Goal: Task Accomplishment & Management: Manage account settings

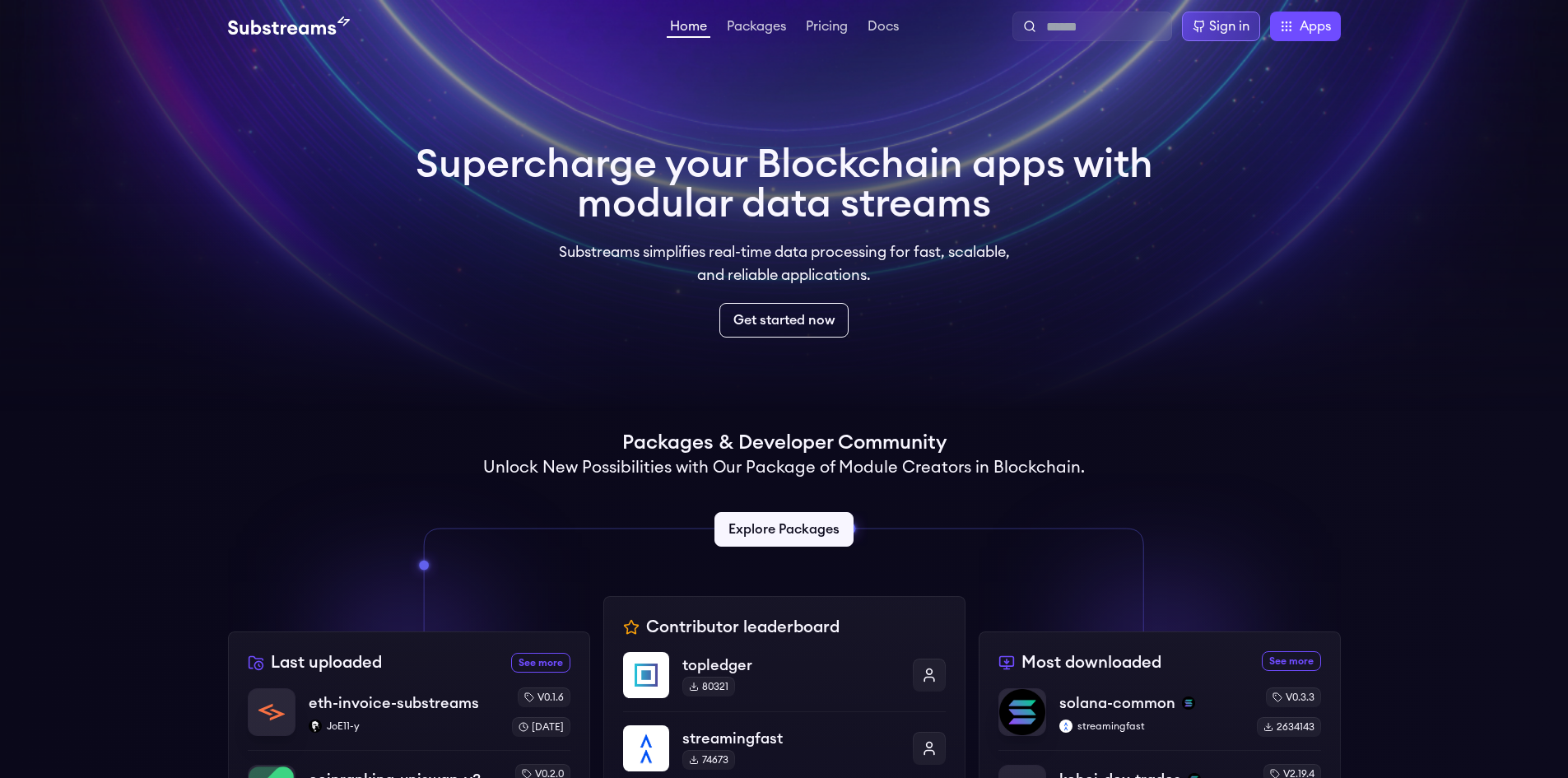
click at [1214, 19] on div "Sign in" at bounding box center [1230, 26] width 40 height 19
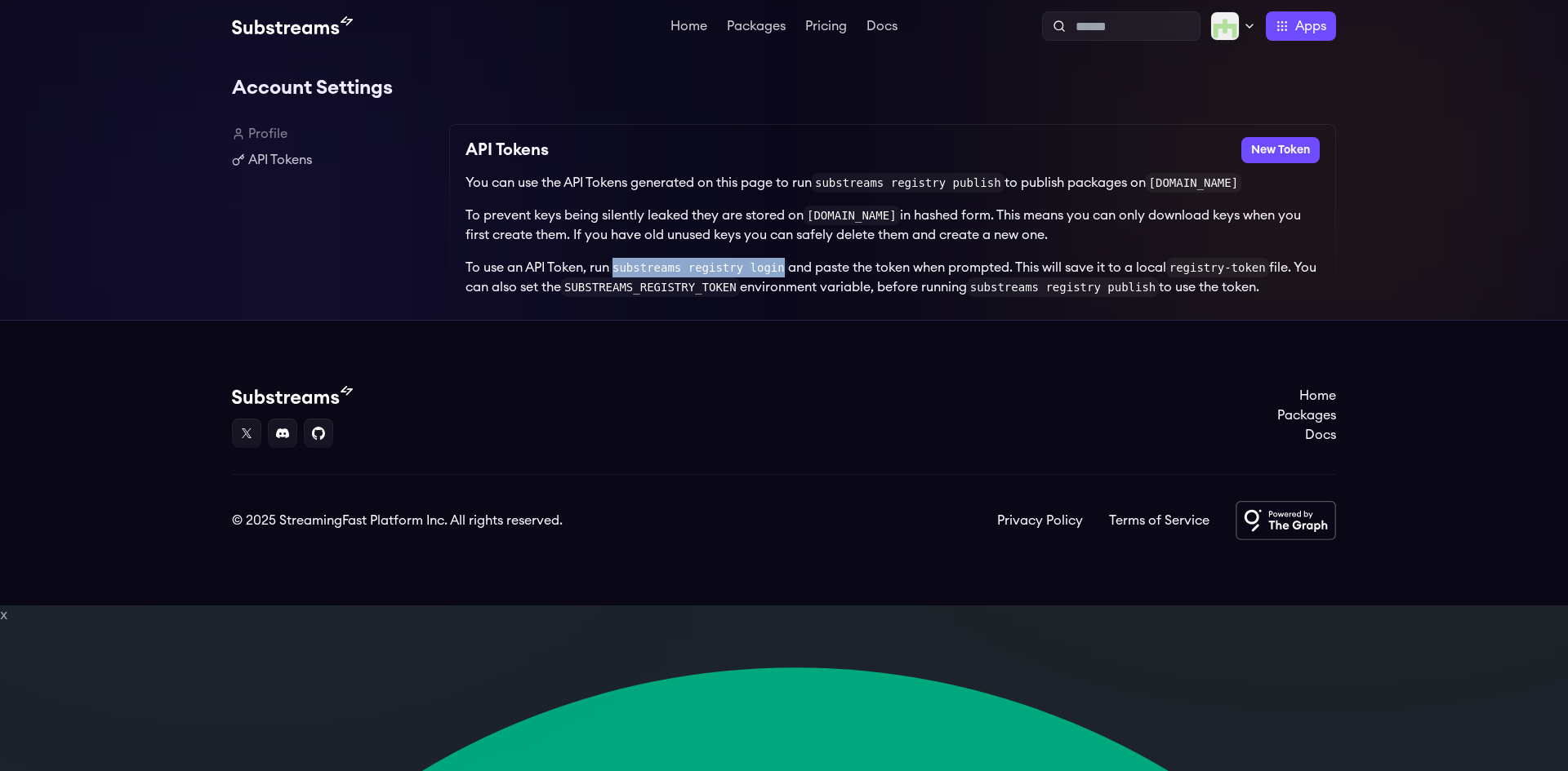
drag, startPoint x: 620, startPoint y: 268, endPoint x: 775, endPoint y: 265, distance: 155.0
click at [775, 265] on code "substreams registry login" at bounding box center [699, 267] width 179 height 19
copy code "substreams registry login"
click at [1270, 140] on button "New Token" at bounding box center [1281, 149] width 78 height 26
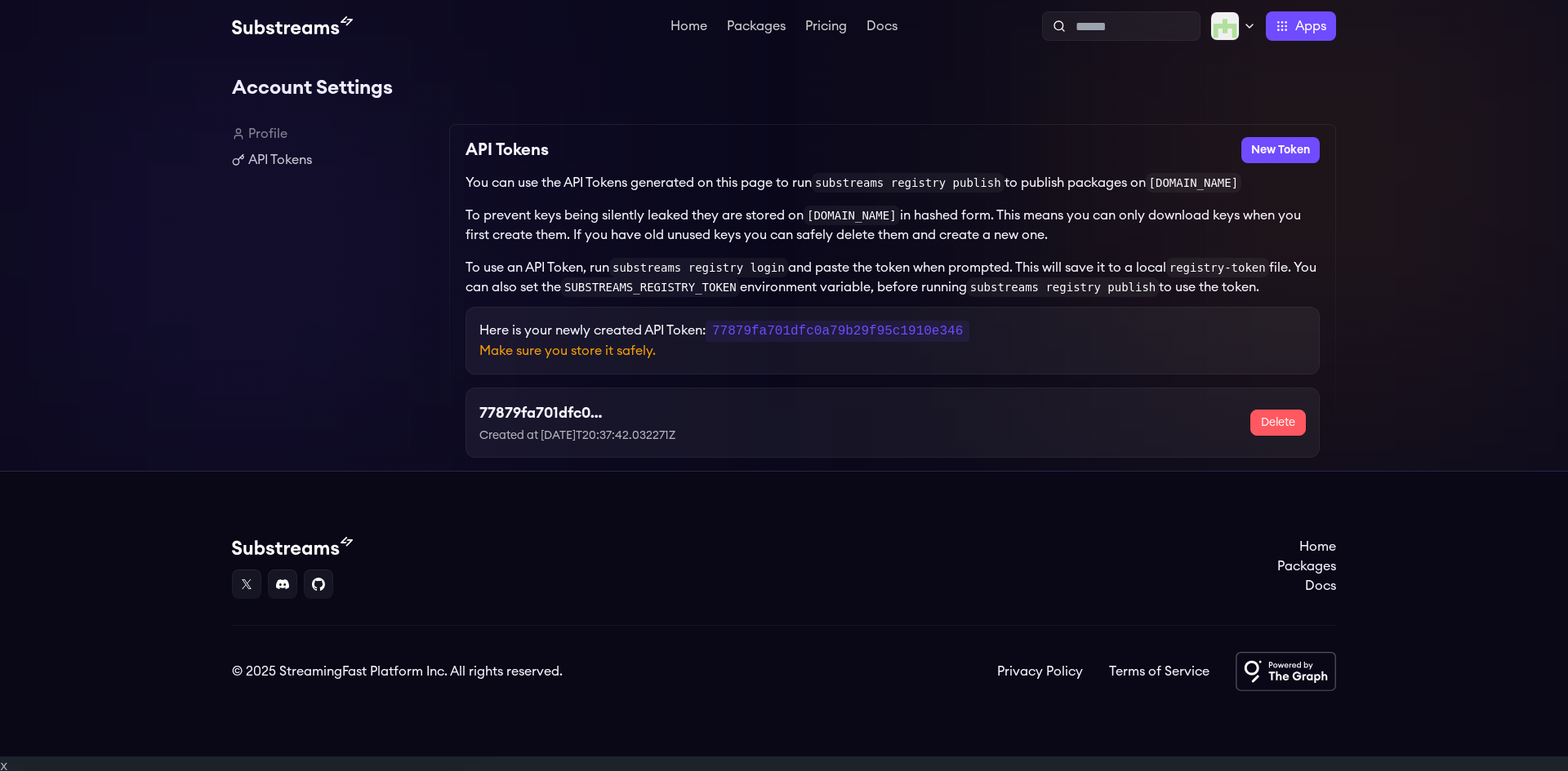
click at [776, 334] on code "77879fa701dfc0a79b29f95c1910e346" at bounding box center [837, 330] width 264 height 21
copy code "77879fa701dfc0a79b29f95c1910e346"
drag, startPoint x: 826, startPoint y: 186, endPoint x: 995, endPoint y: 182, distance: 169.0
click at [995, 182] on code "substreams registry publish" at bounding box center [908, 182] width 193 height 19
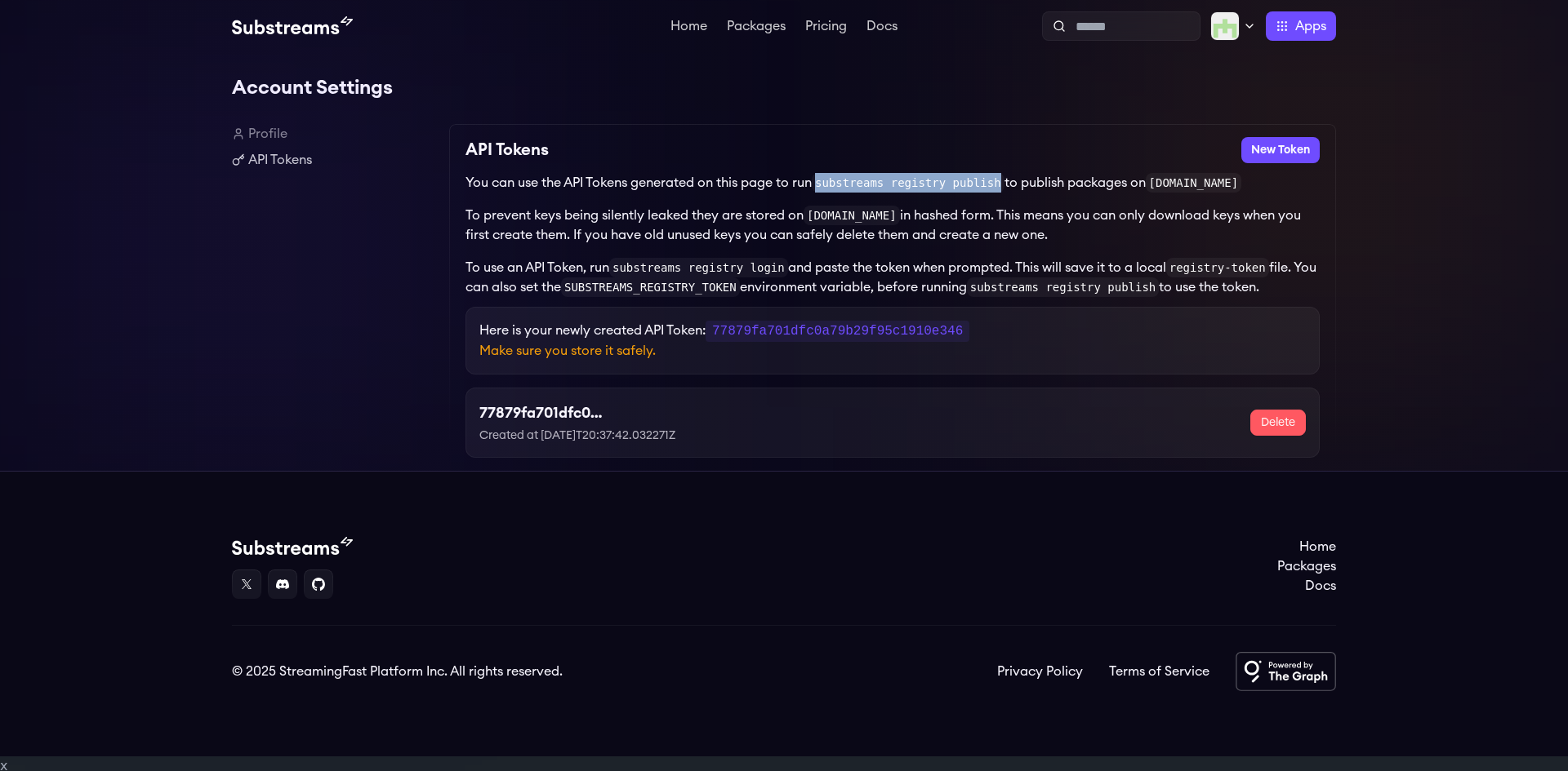
copy code "substreams registry publish"
click at [1407, 157] on div "Account Settings Profile API Tokens API Tokens New Token You can use the API To…" at bounding box center [784, 262] width 1568 height 419
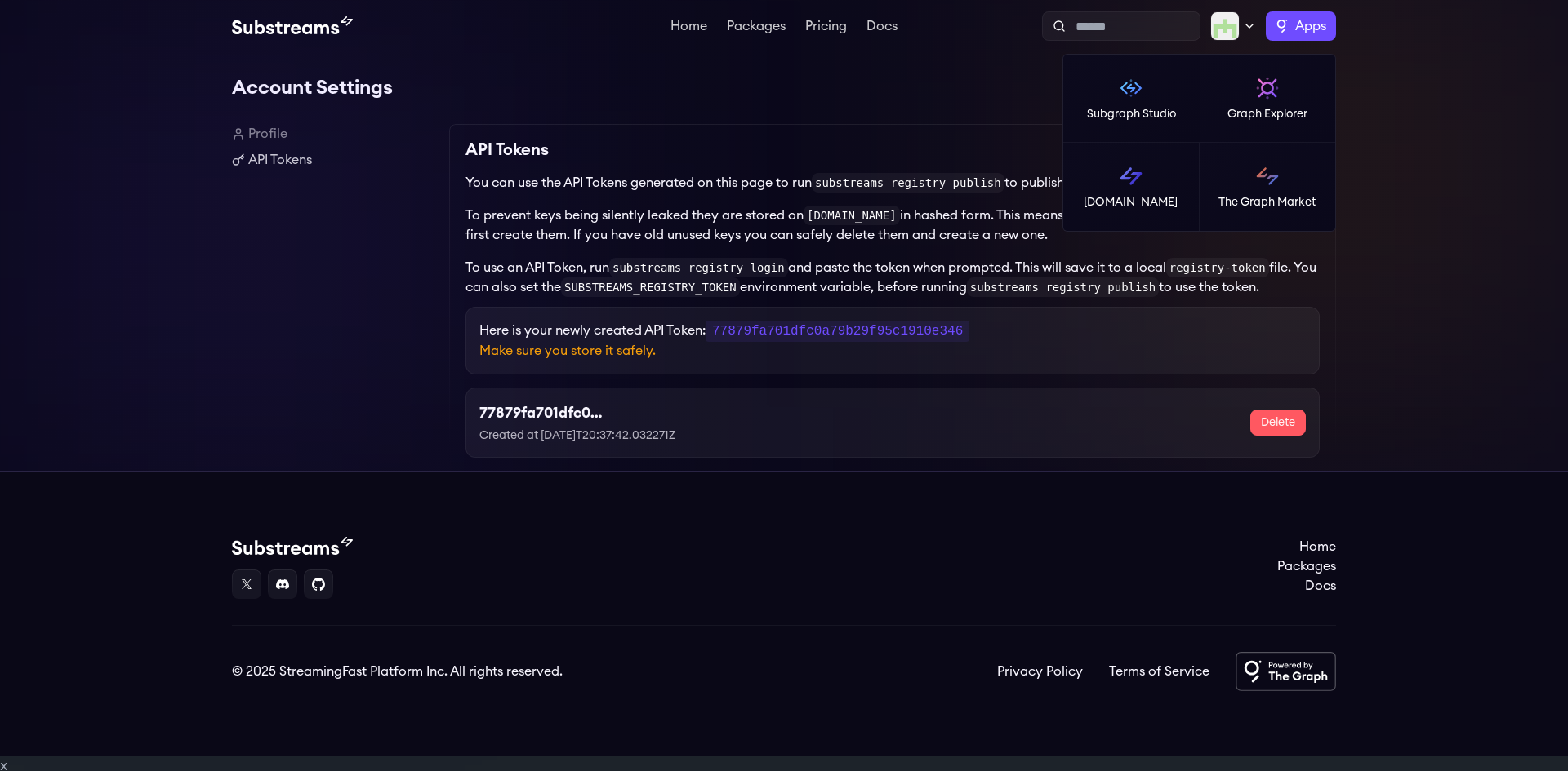
click at [1323, 23] on span "Apps" at bounding box center [1310, 26] width 31 height 19
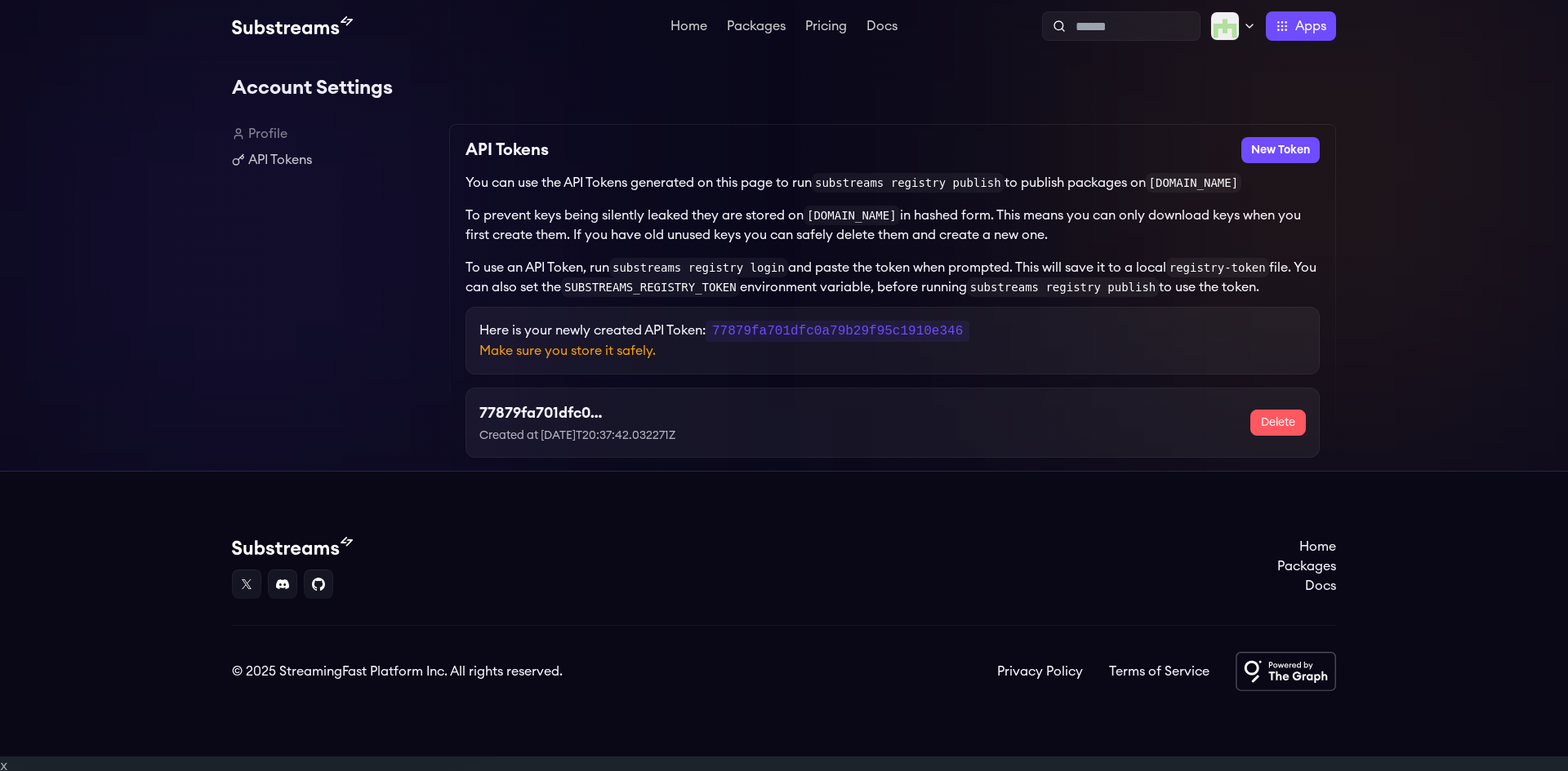
click at [1398, 133] on div "Account Settings Profile API Tokens API Tokens New Token You can use the API To…" at bounding box center [784, 262] width 1568 height 419
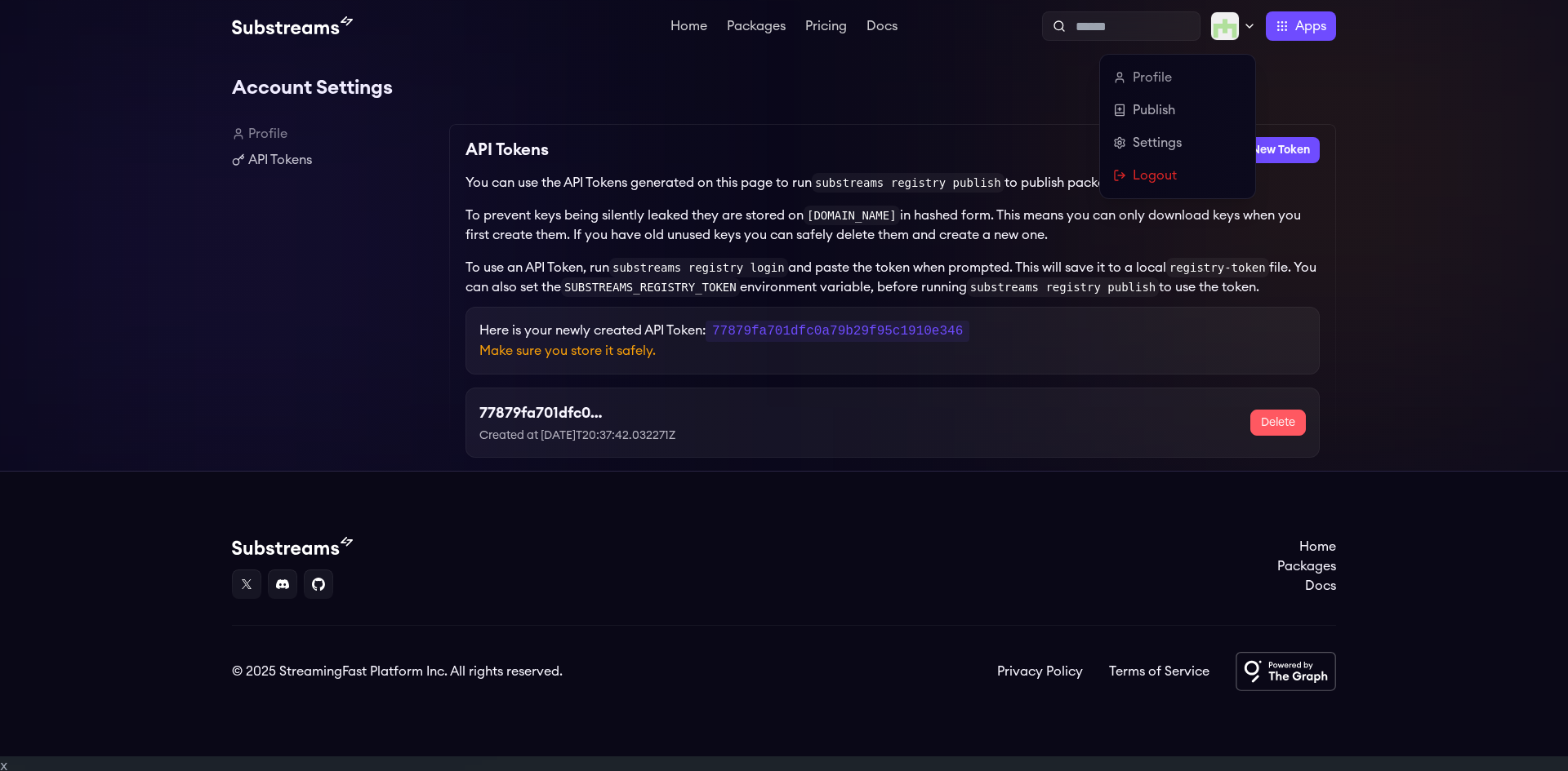
click at [1222, 35] on img at bounding box center [1225, 26] width 29 height 29
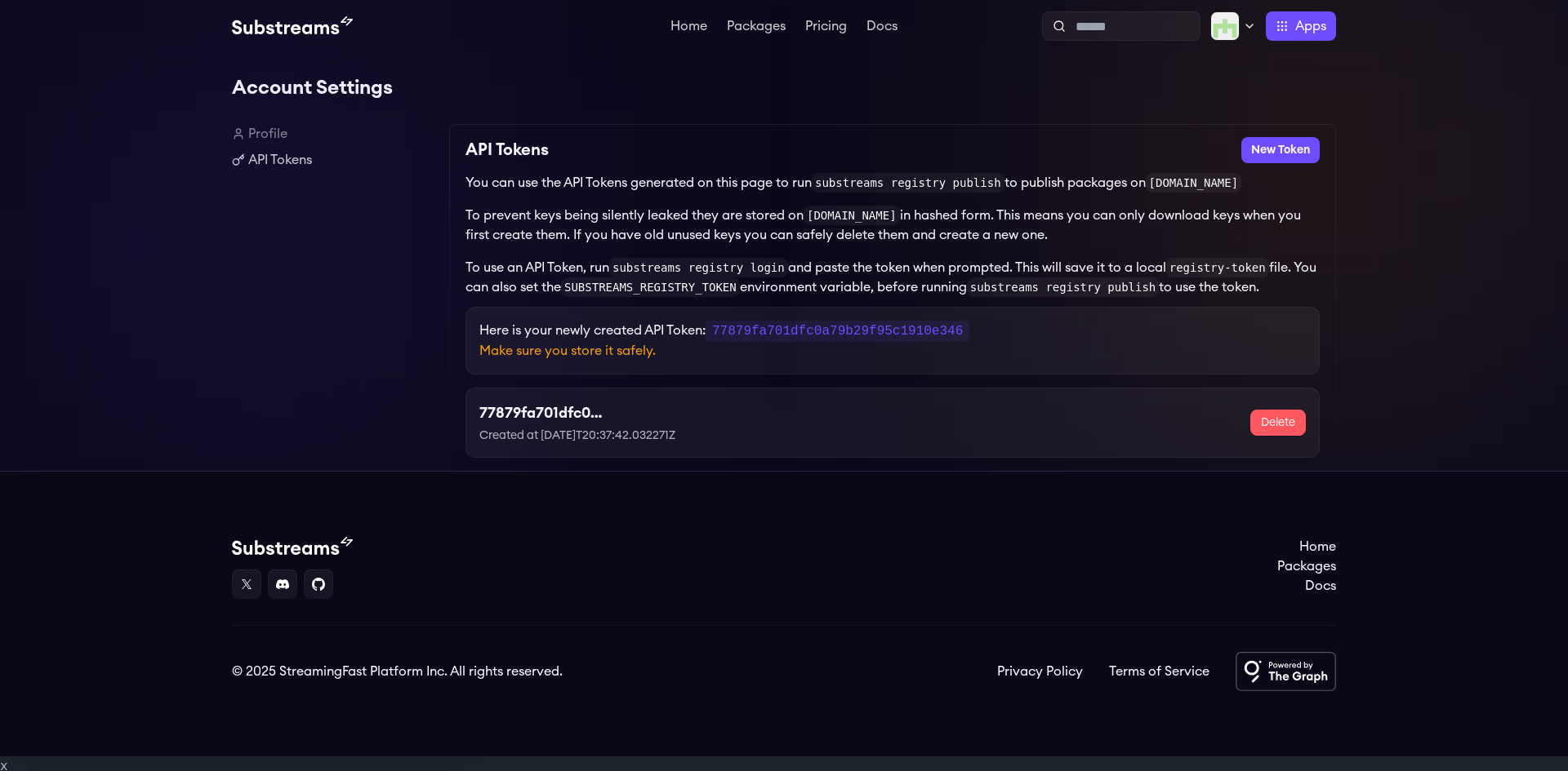
click at [1427, 139] on div "Account Settings Profile API Tokens API Tokens New Token You can use the API To…" at bounding box center [784, 262] width 1568 height 419
click at [821, 336] on code "77879fa701dfc0a79b29f95c1910e346" at bounding box center [837, 330] width 264 height 21
copy code "77879fa701dfc0a79b29f95c1910e346"
